Goal: Book appointment/travel/reservation

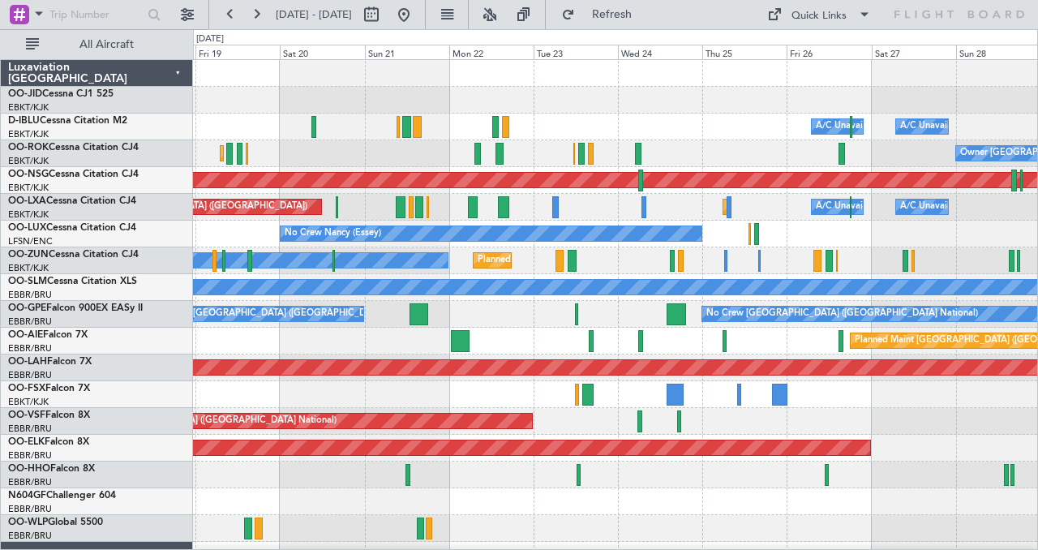
scroll to position [16, 0]
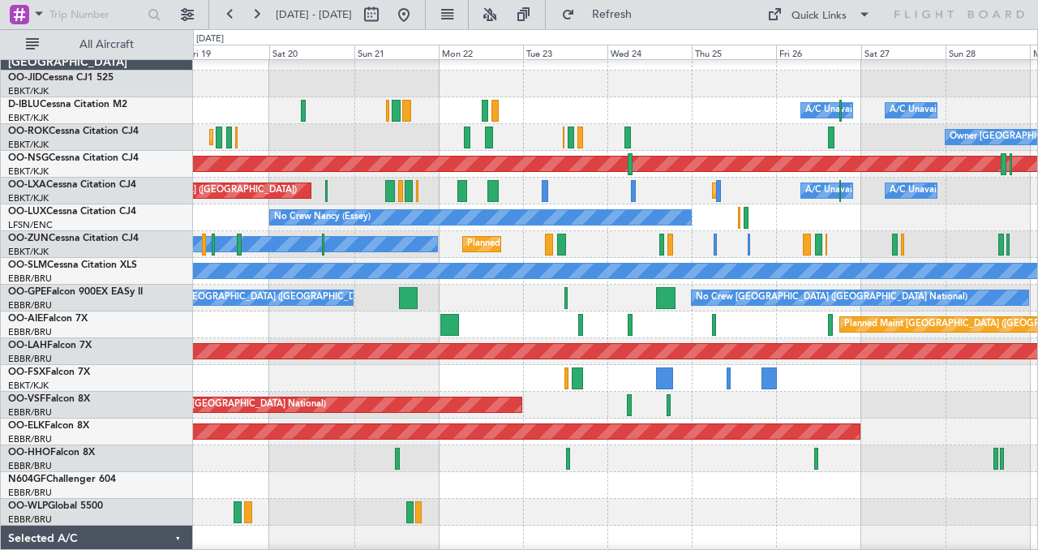
click at [631, 43] on div "0 0 Fri 19 Sat 20 Sun 21 Mon 22 Tue 23 Wed 24 [DATE] Fri 26 Sat 27 Sun 28 Mon 29" at bounding box center [615, 45] width 845 height 30
click at [384, 12] on button at bounding box center [371, 15] width 26 height 26
select select "9"
select select "2025"
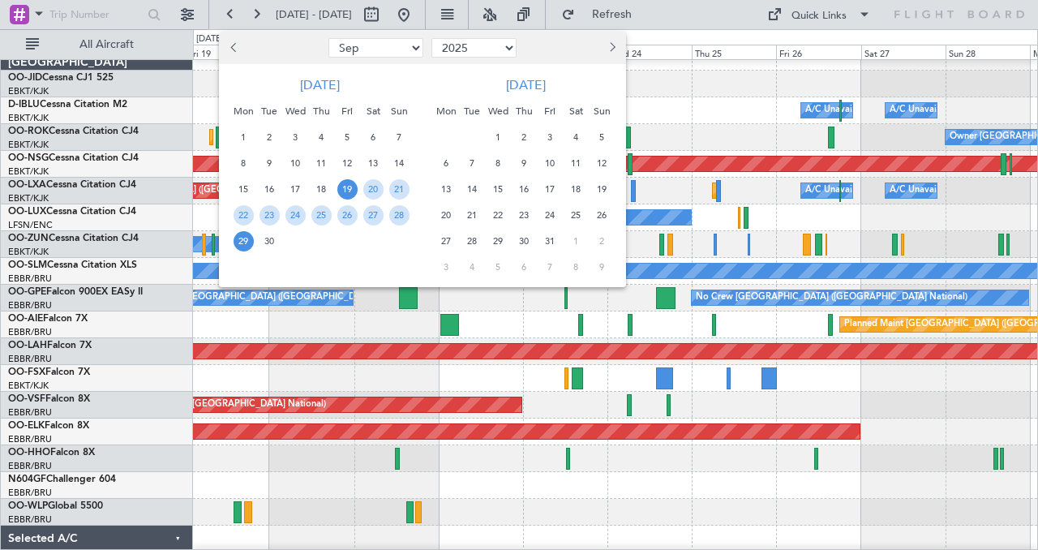
click at [615, 49] on button "Next month" at bounding box center [611, 48] width 18 height 26
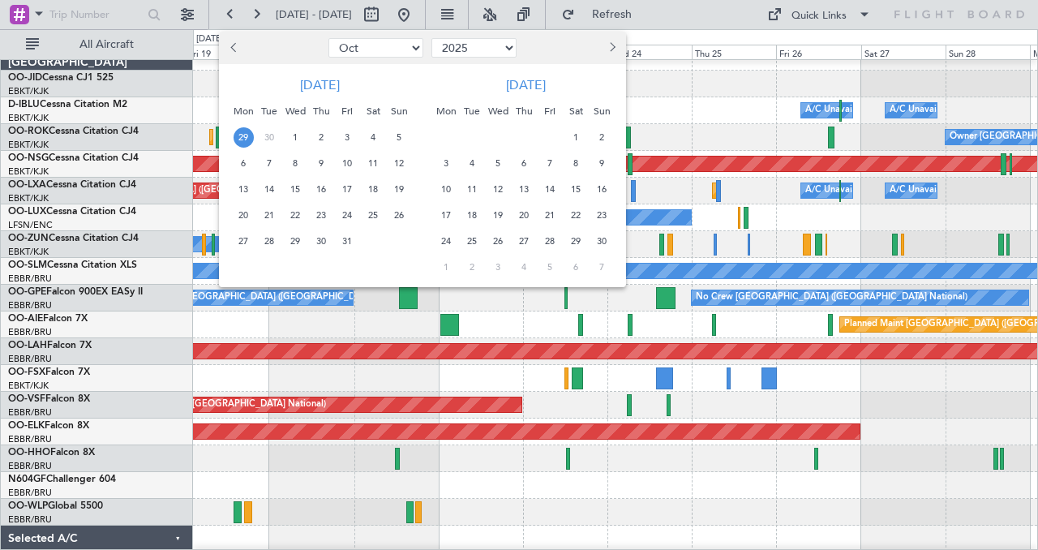
click at [502, 159] on span "5" at bounding box center [498, 163] width 20 height 20
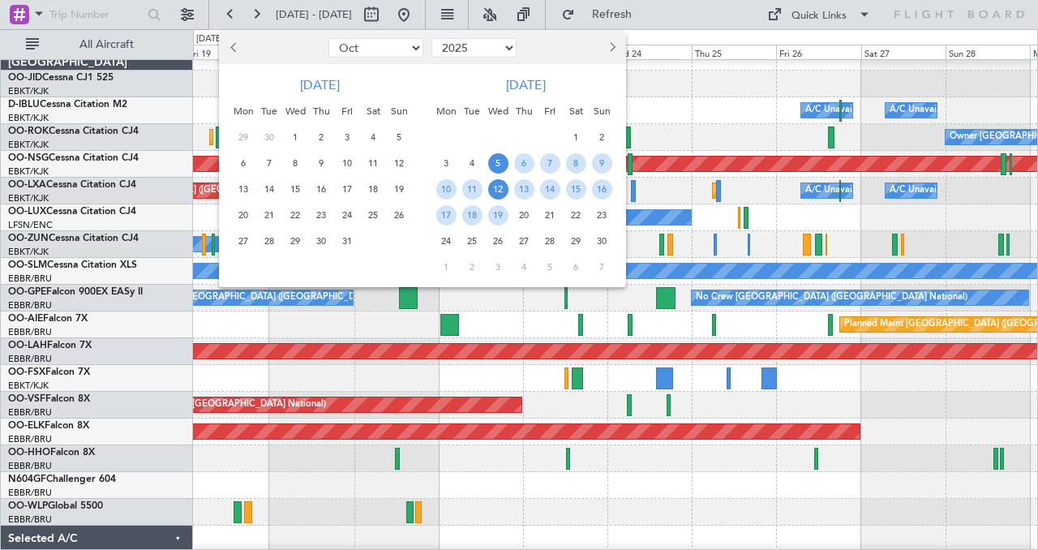
click at [503, 190] on span "12" at bounding box center [498, 189] width 20 height 20
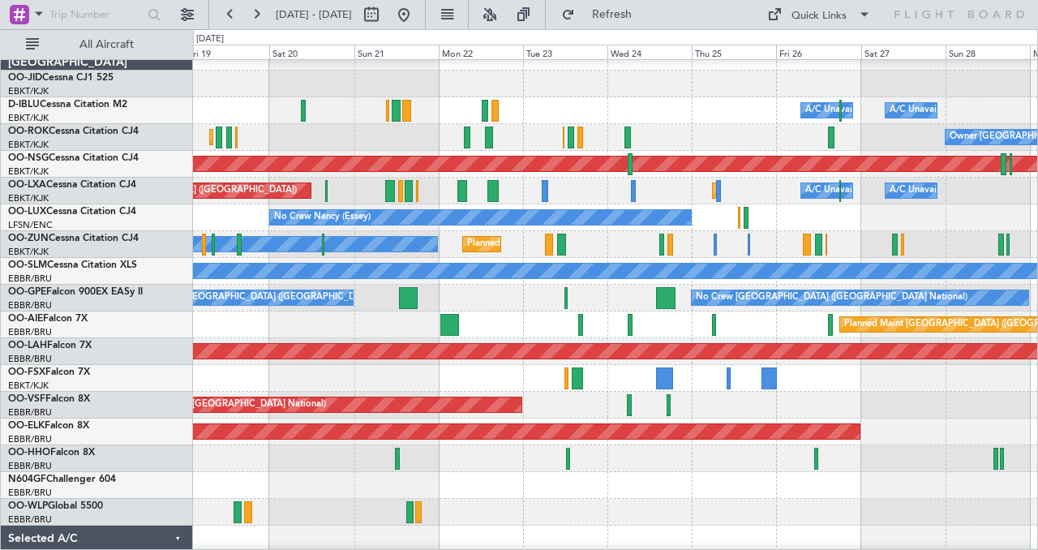
select select "11"
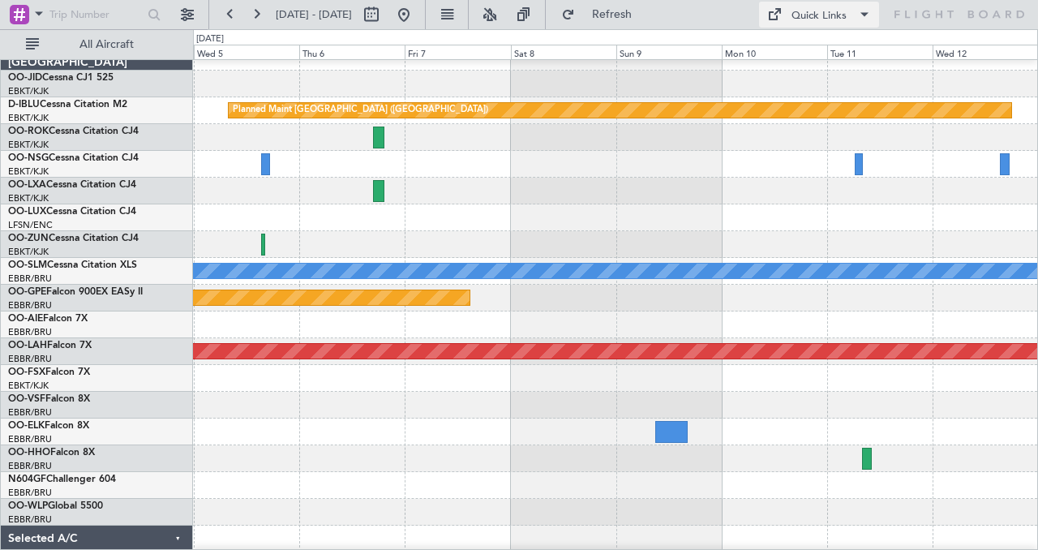
click at [828, 16] on div "Quick Links" at bounding box center [818, 16] width 55 height 16
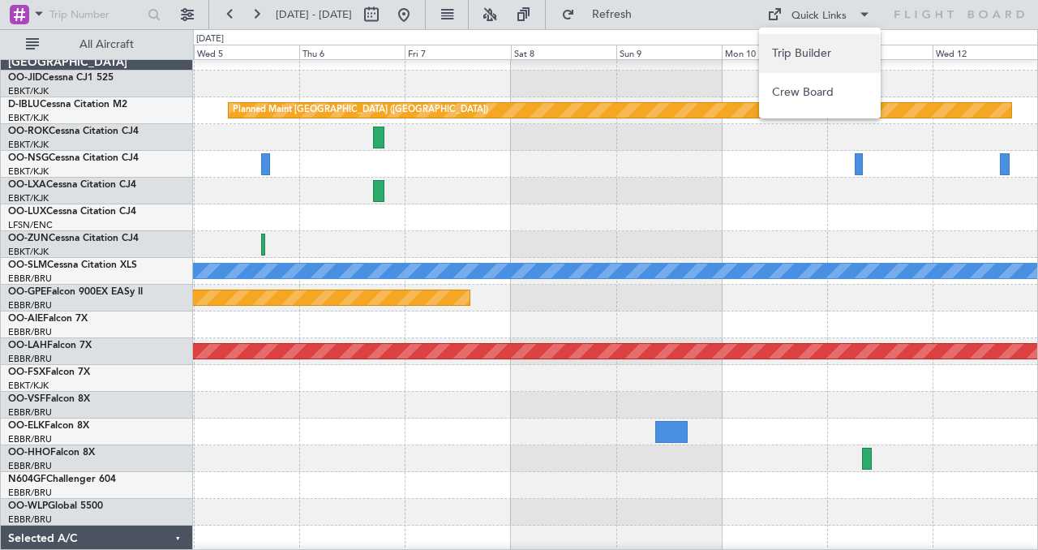
click at [820, 51] on button "Trip Builder" at bounding box center [820, 53] width 122 height 39
